Goal: Information Seeking & Learning: Find specific page/section

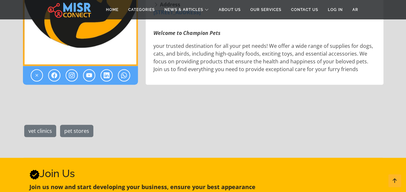
scroll to position [204, 0]
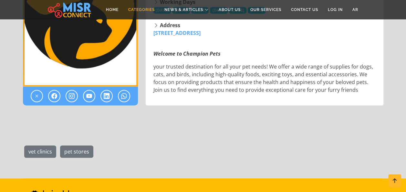
click at [139, 8] on link "Categories" at bounding box center [141, 10] width 36 height 12
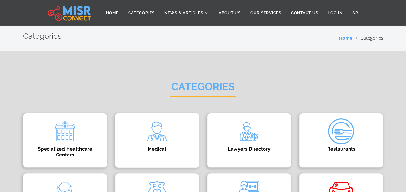
click at [180, 130] on div "Medical Doctors Directory in [GEOGRAPHIC_DATA] | Find the Best Physicians & Spe…" at bounding box center [157, 140] width 84 height 55
